Goal: Book appointment/travel/reservation

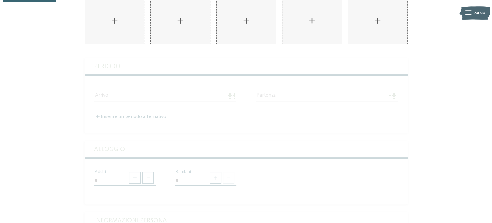
scroll to position [64, 0]
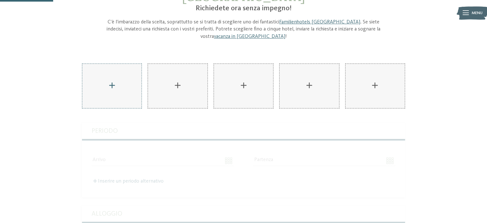
click at [114, 71] on div "AKI Family Resort PLOSE aggiungere" at bounding box center [111, 86] width 59 height 45
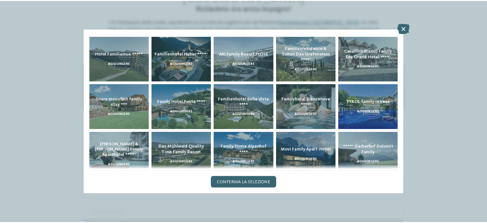
scroll to position [32, 0]
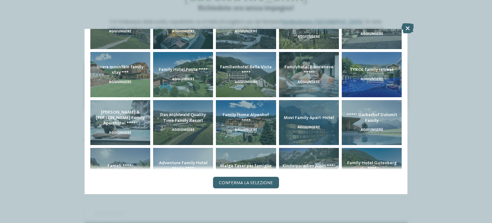
click at [302, 115] on span "Movi Family Apart-Hotel" at bounding box center [309, 117] width 50 height 4
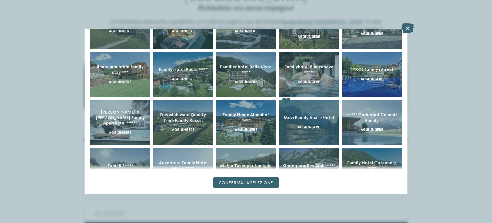
click at [302, 115] on span "Movi Family Apart-Hotel" at bounding box center [309, 117] width 50 height 4
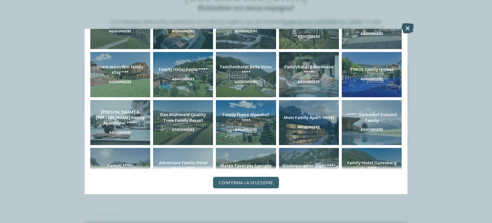
click at [407, 28] on icon at bounding box center [407, 28] width 12 height 10
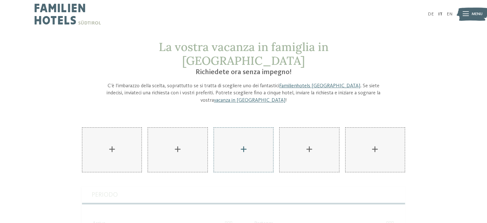
scroll to position [0, 0]
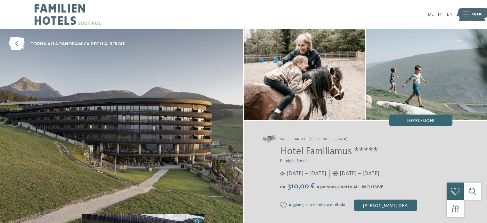
click at [76, 42] on span "torna alla panoramica degli alberghi" at bounding box center [77, 44] width 95 height 6
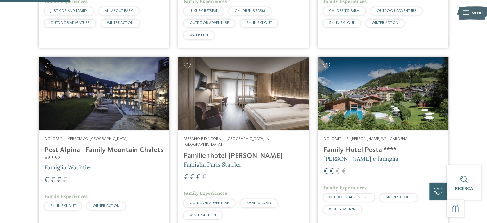
scroll to position [320, 0]
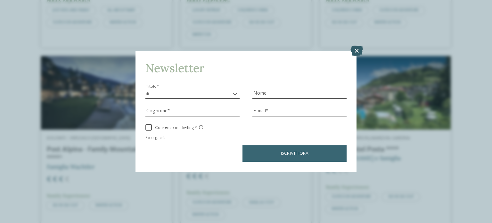
click at [358, 50] on icon at bounding box center [356, 50] width 12 height 10
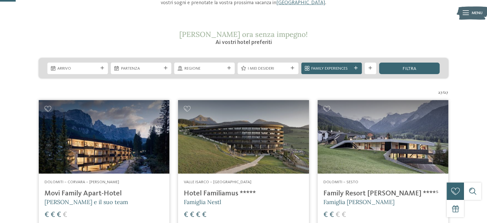
scroll to position [64, 0]
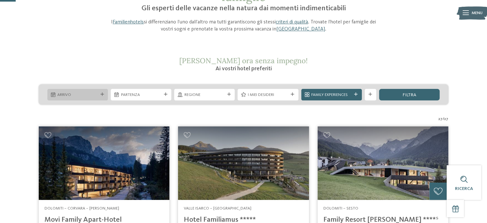
click at [81, 95] on span "Arrivo" at bounding box center [77, 95] width 40 height 6
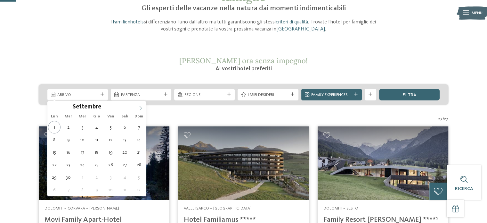
click at [139, 105] on span at bounding box center [140, 106] width 11 height 11
type div "[DATE]"
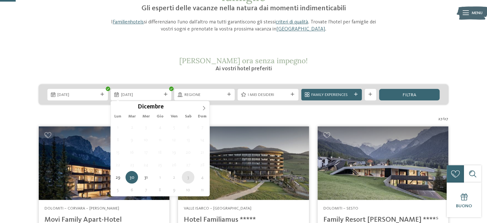
type div "[DATE]"
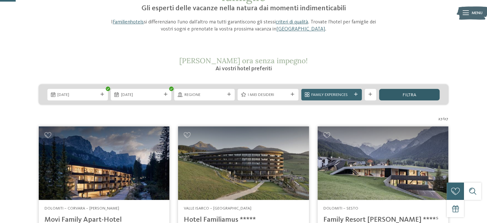
click at [399, 95] on div "filtra" at bounding box center [409, 95] width 61 height 12
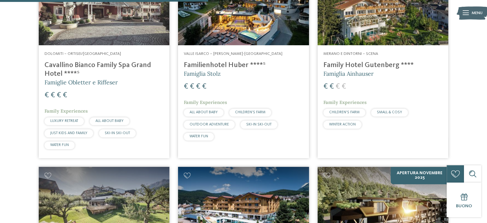
scroll to position [794, 0]
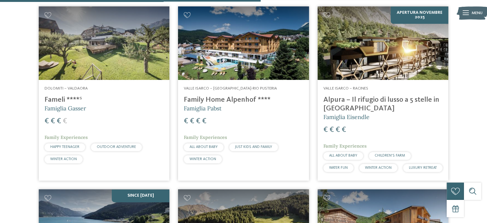
click at [75, 110] on span "Famiglia Gasser" at bounding box center [66, 107] width 42 height 7
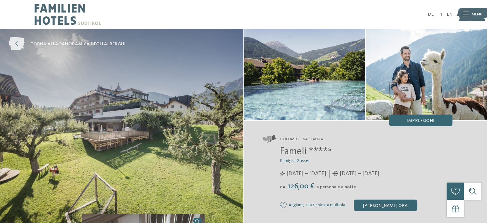
click at [14, 44] on icon at bounding box center [17, 43] width 16 height 13
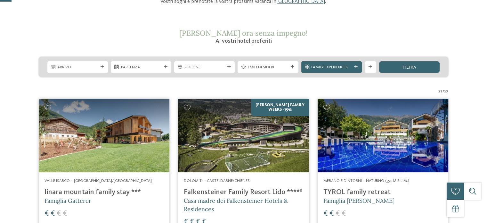
scroll to position [96, 0]
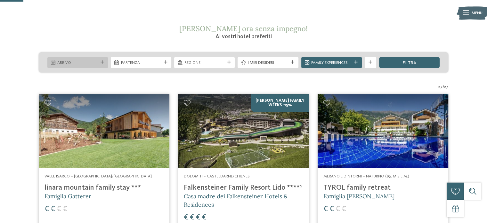
click at [81, 63] on span "Arrivo" at bounding box center [77, 63] width 40 height 6
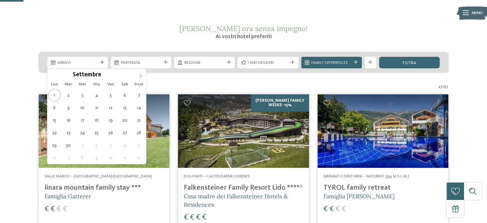
click at [143, 73] on span at bounding box center [140, 74] width 11 height 11
type div "29.12.2025"
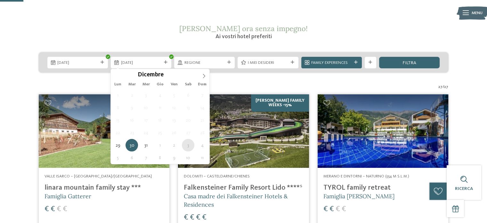
type div "03.01.2026"
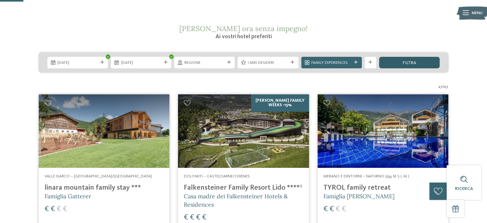
click at [416, 58] on div "filtra" at bounding box center [409, 63] width 61 height 12
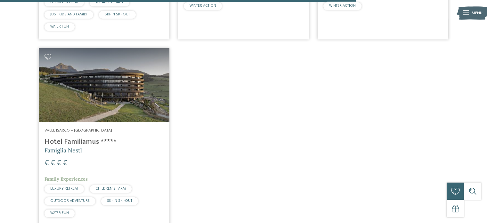
scroll to position [897, 0]
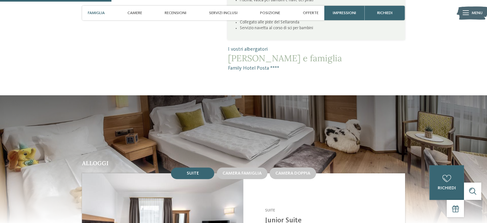
scroll to position [416, 0]
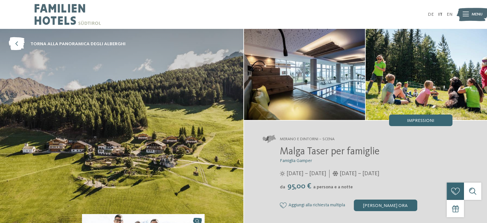
click at [72, 16] on img at bounding box center [68, 14] width 66 height 29
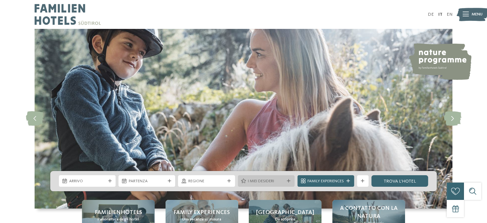
click at [269, 184] on div "I miei desideri" at bounding box center [266, 181] width 57 height 12
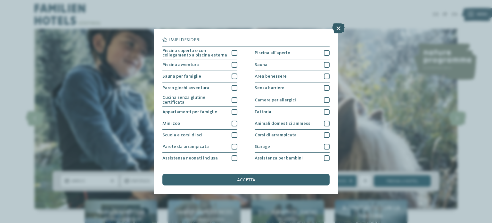
click at [339, 27] on icon at bounding box center [338, 28] width 12 height 10
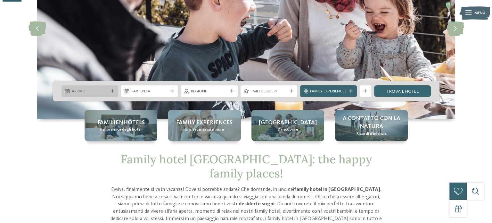
scroll to position [96, 0]
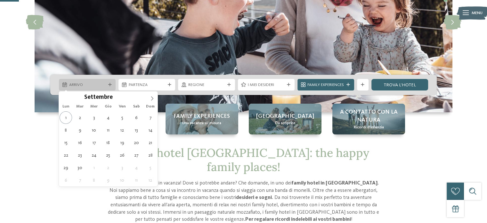
click at [109, 81] on div "Arrivo" at bounding box center [87, 85] width 57 height 12
click at [155, 97] on span at bounding box center [152, 96] width 11 height 11
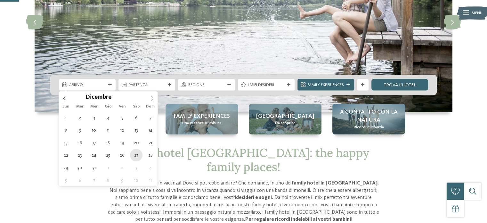
type div "27.12.2025"
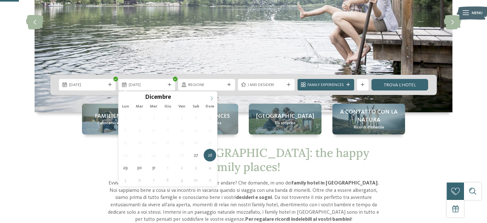
type input "****"
click at [210, 96] on icon at bounding box center [212, 98] width 4 height 4
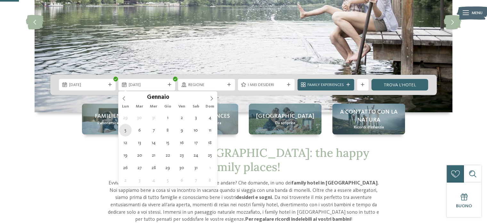
type div "05.01.2026"
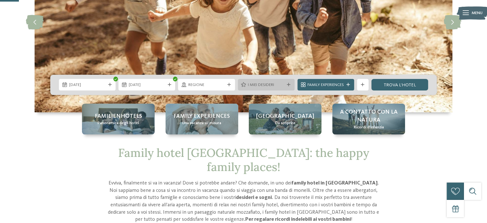
click at [256, 85] on span "I miei desideri" at bounding box center [266, 85] width 37 height 6
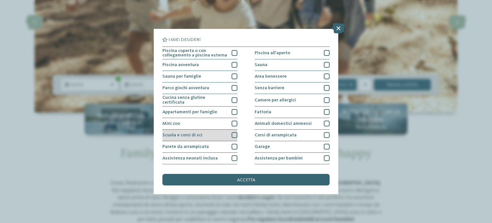
click at [234, 133] on div at bounding box center [235, 135] width 6 height 6
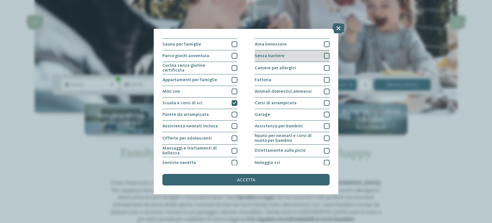
scroll to position [64, 0]
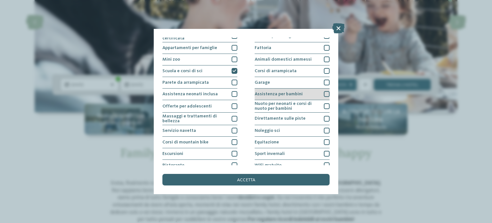
click at [324, 92] on div at bounding box center [327, 94] width 6 height 6
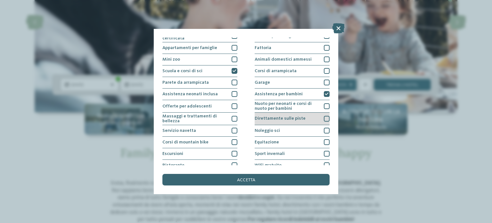
click at [324, 117] on div at bounding box center [327, 119] width 6 height 6
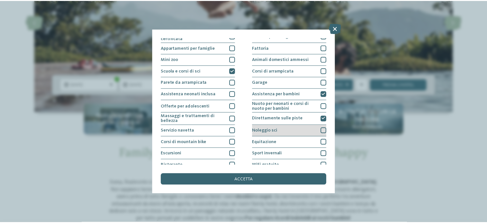
scroll to position [80, 0]
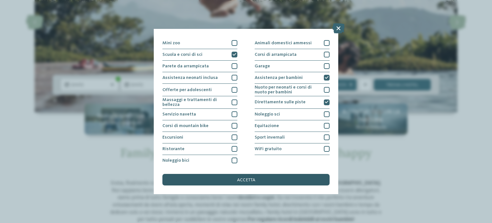
click at [252, 181] on span "accetta" at bounding box center [246, 179] width 18 height 4
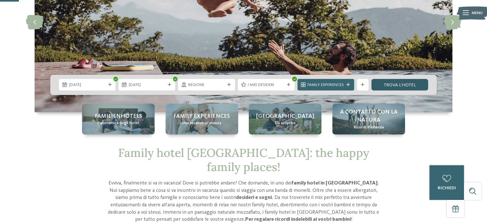
click at [399, 87] on link "trova l’hotel" at bounding box center [400, 85] width 57 height 12
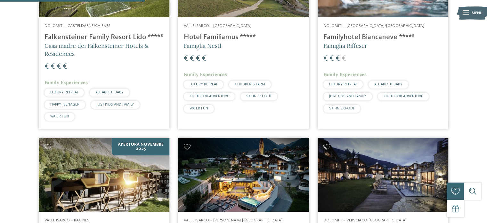
scroll to position [250, 0]
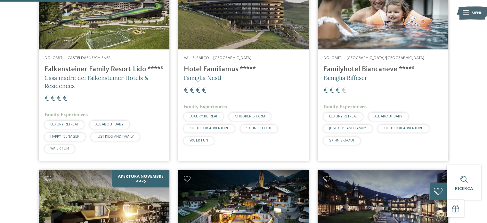
click at [367, 67] on h4 "Familyhotel Biancaneve ****ˢ" at bounding box center [383, 69] width 119 height 9
